Goal: Transaction & Acquisition: Subscribe to service/newsletter

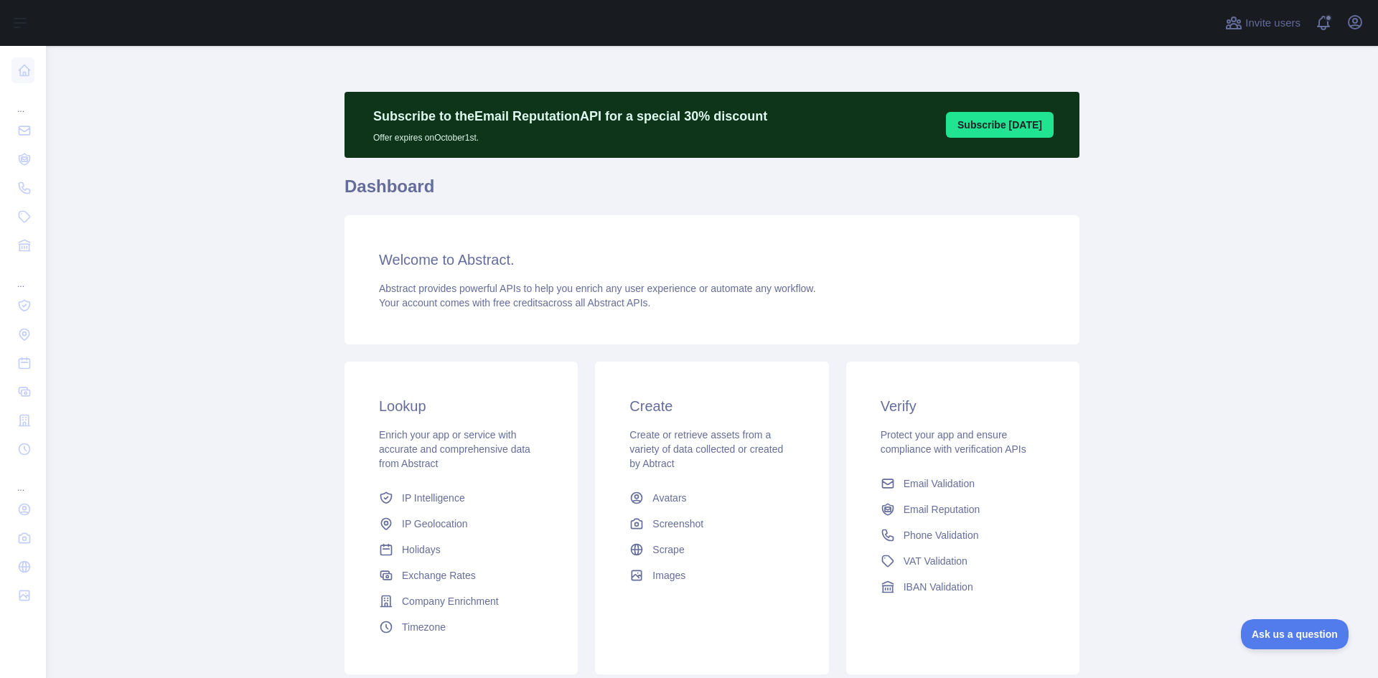
click at [1195, 576] on main "Subscribe to the Email Reputation API for a special 30 % discount Offer expires…" at bounding box center [712, 362] width 1332 height 632
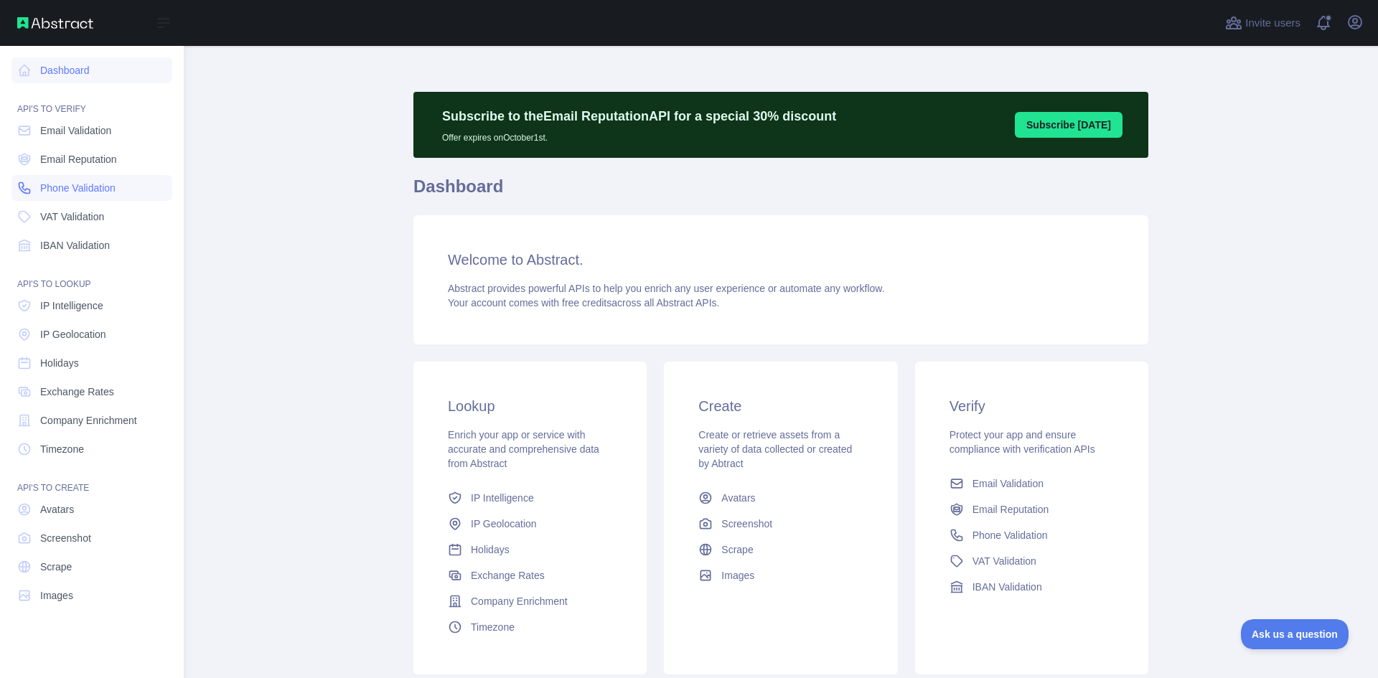
click at [90, 184] on span "Phone Validation" at bounding box center [77, 188] width 75 height 14
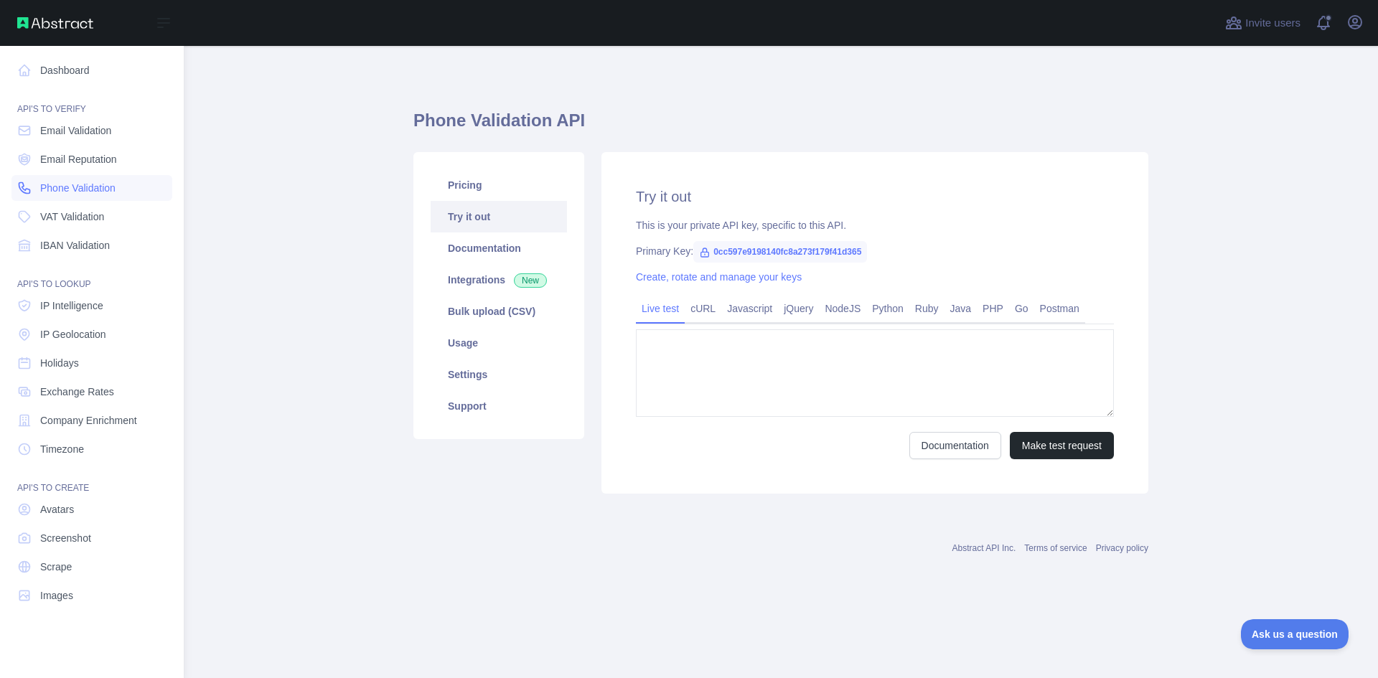
type textarea "**********"
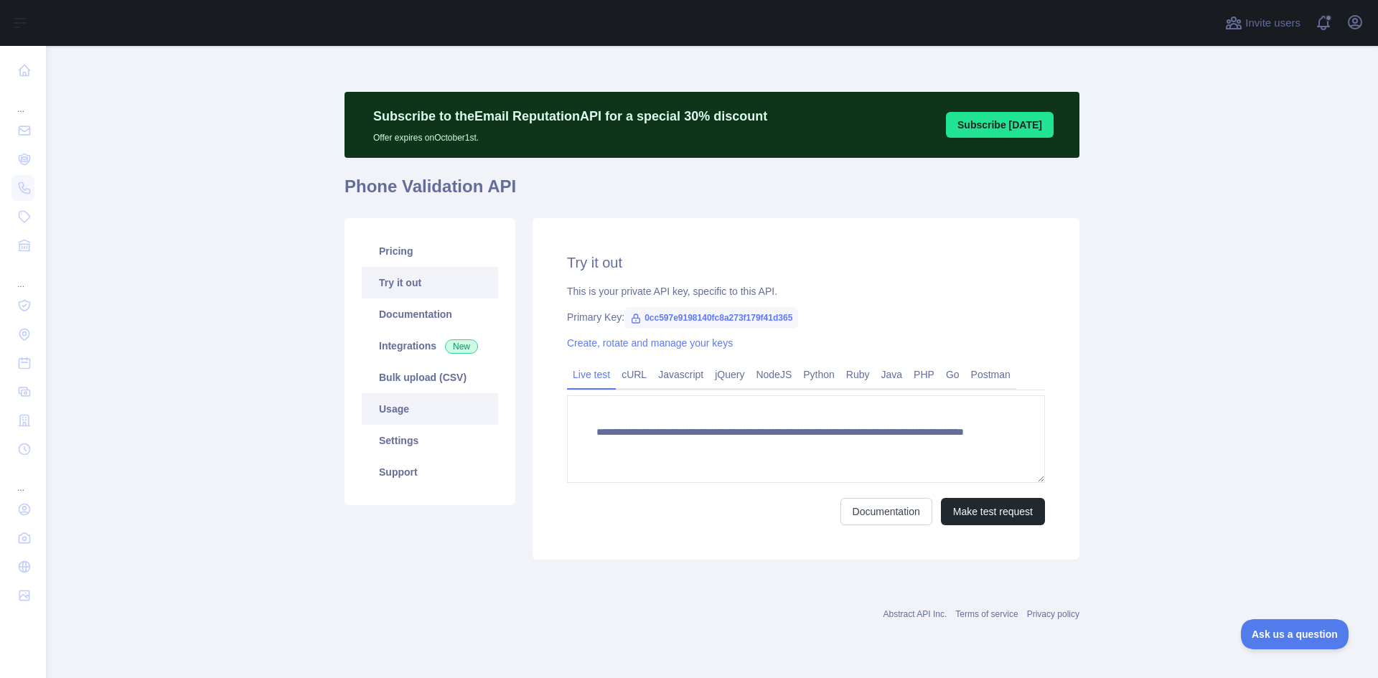
click at [415, 410] on link "Usage" at bounding box center [430, 409] width 136 height 32
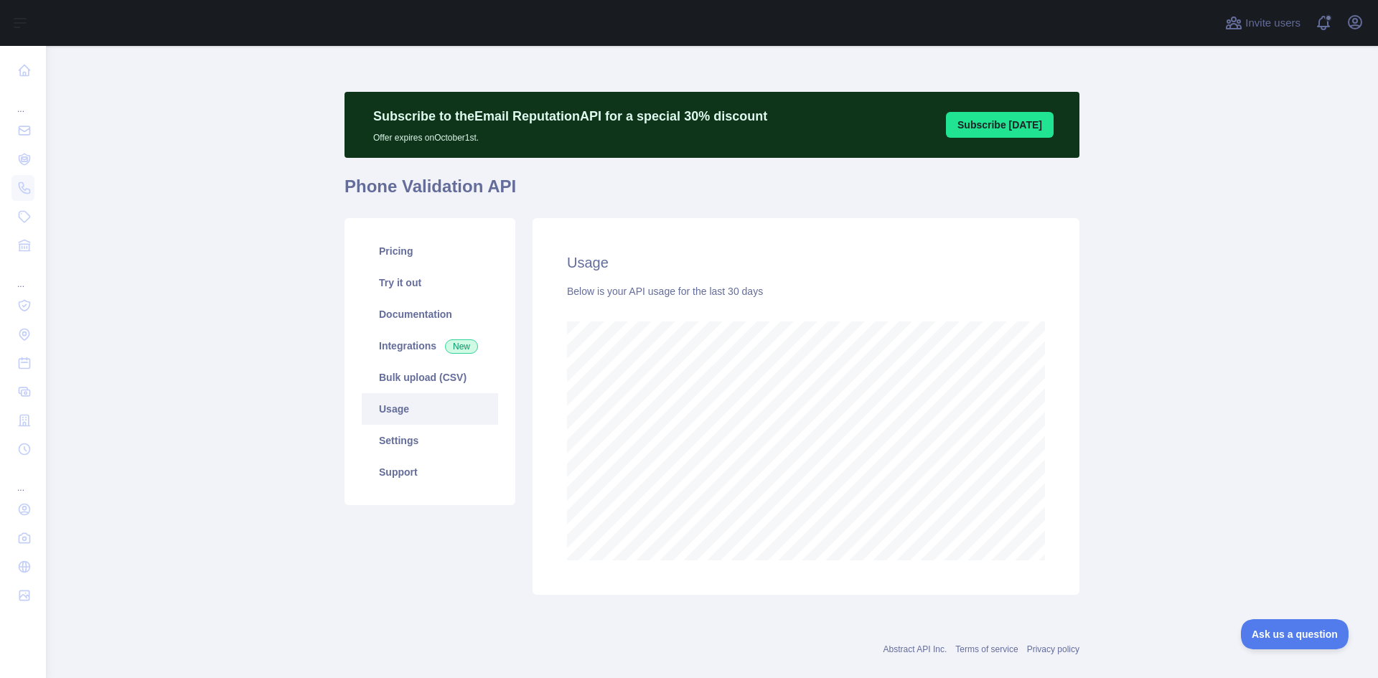
scroll to position [632, 1321]
click at [446, 444] on link "Settings" at bounding box center [430, 441] width 136 height 32
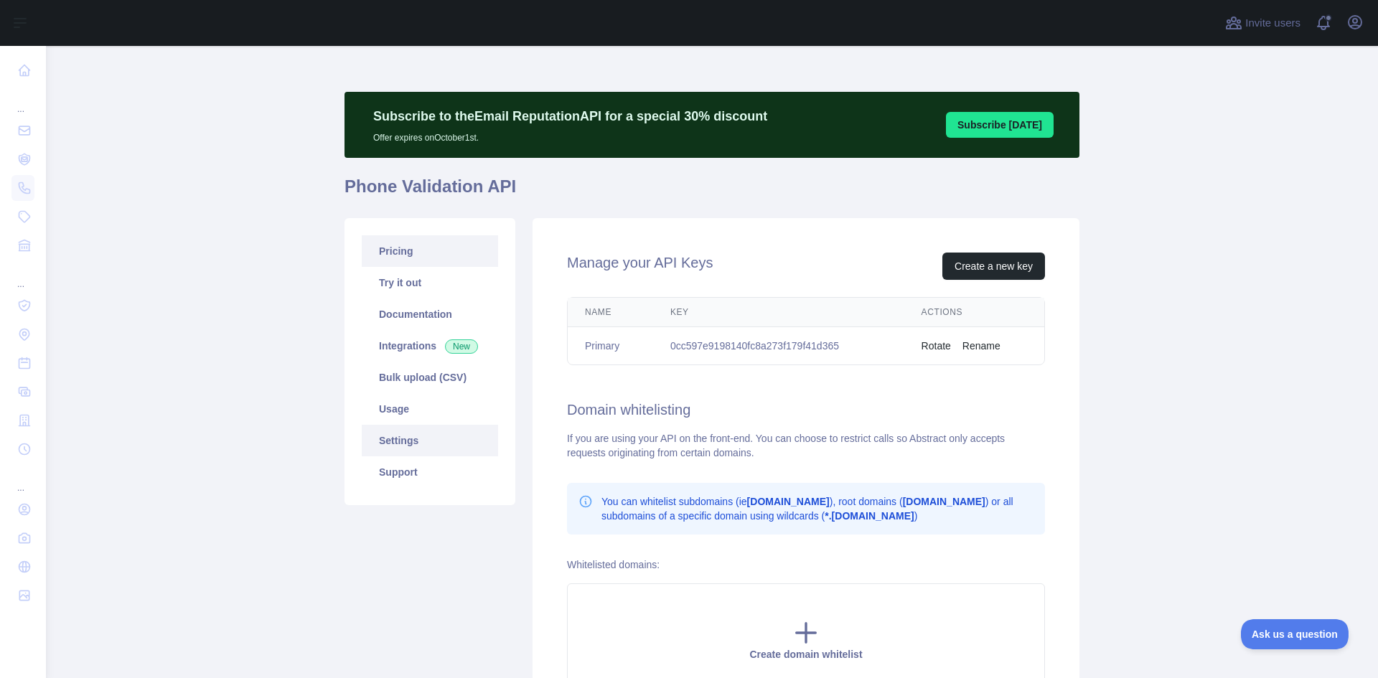
click at [421, 256] on link "Pricing" at bounding box center [430, 251] width 136 height 32
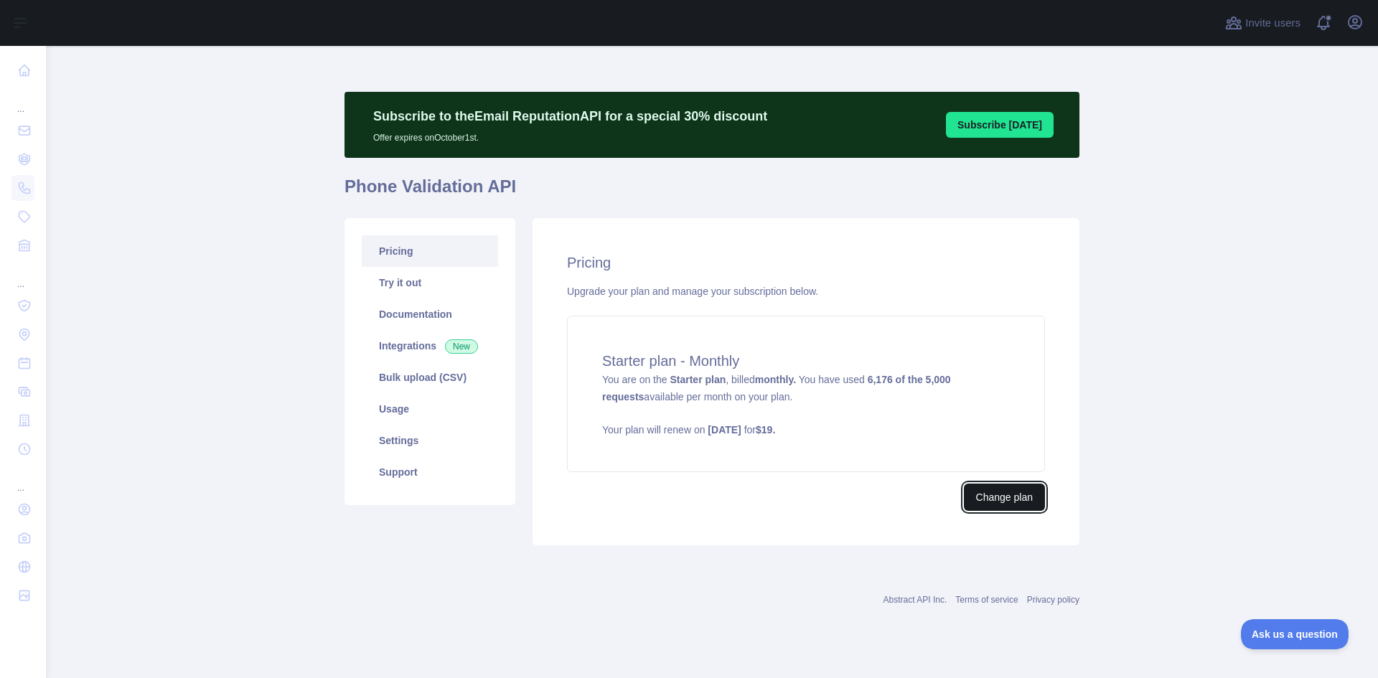
click at [1028, 501] on button "Change plan" at bounding box center [1004, 497] width 81 height 27
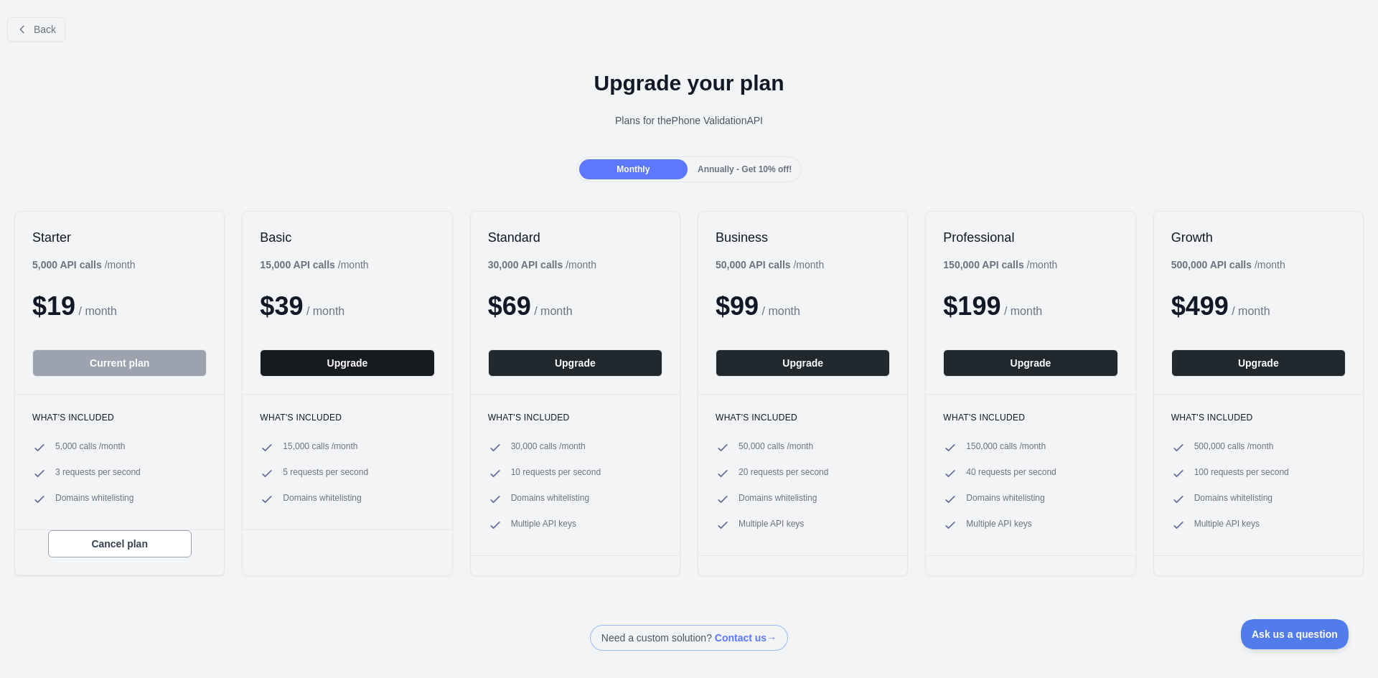
click at [328, 370] on button "Upgrade" at bounding box center [347, 362] width 174 height 27
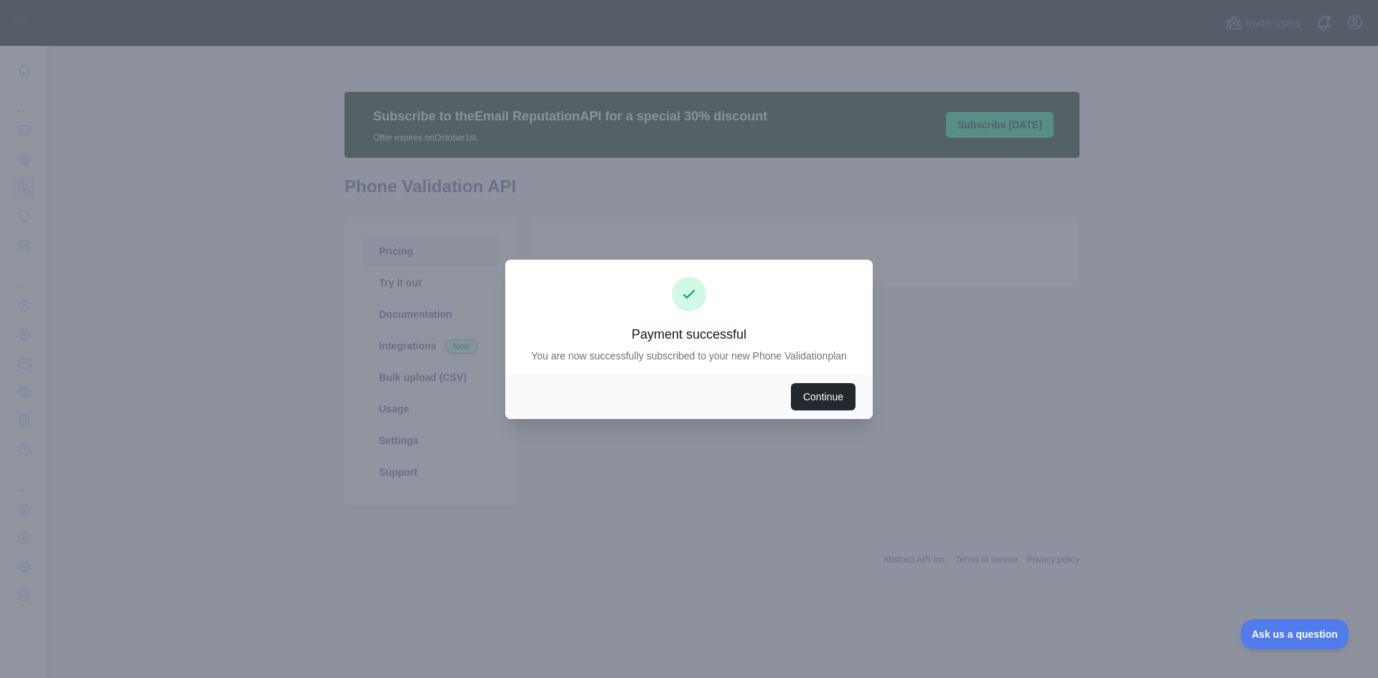
drag, startPoint x: 1350, startPoint y: 378, endPoint x: 1287, endPoint y: 370, distance: 63.0
click at [1350, 379] on div at bounding box center [689, 339] width 1378 height 678
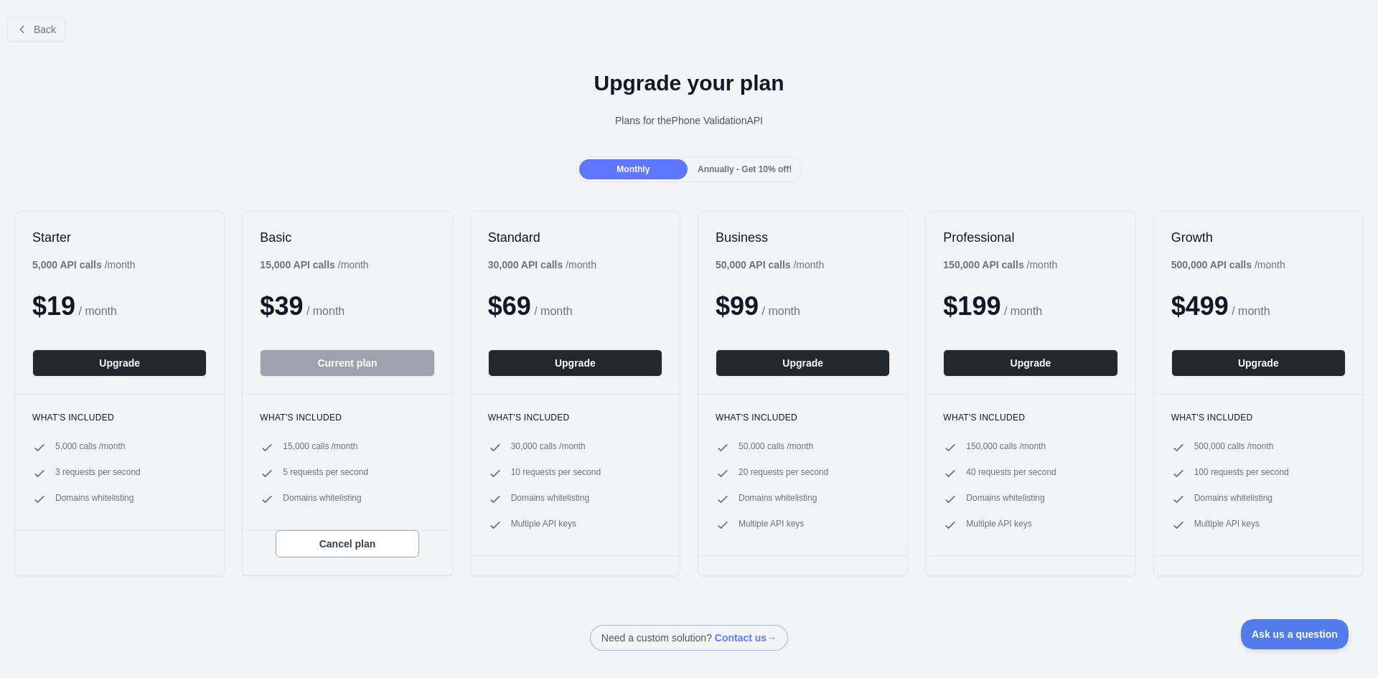
click at [39, 24] on div at bounding box center [689, 339] width 1378 height 678
click at [38, 32] on div at bounding box center [689, 339] width 1378 height 678
